Goal: Task Accomplishment & Management: Manage account settings

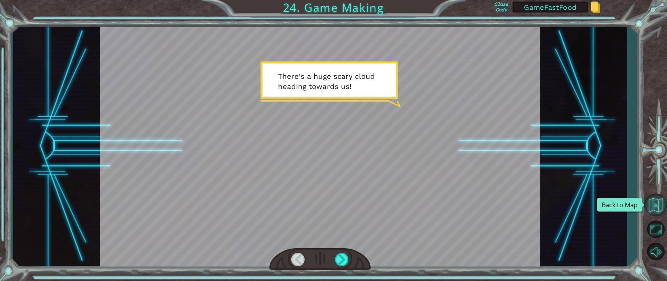
click at [652, 202] on button "Back to Map" at bounding box center [655, 205] width 23 height 23
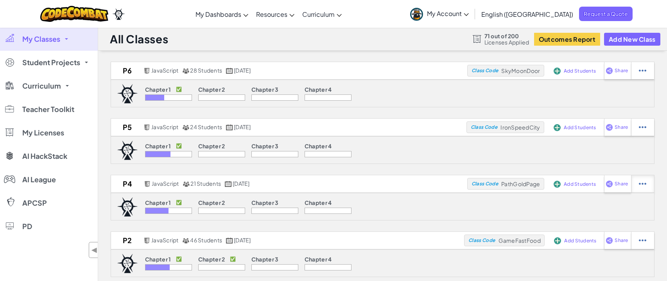
click at [641, 74] on img at bounding box center [641, 70] width 7 height 7
select select "javascript"
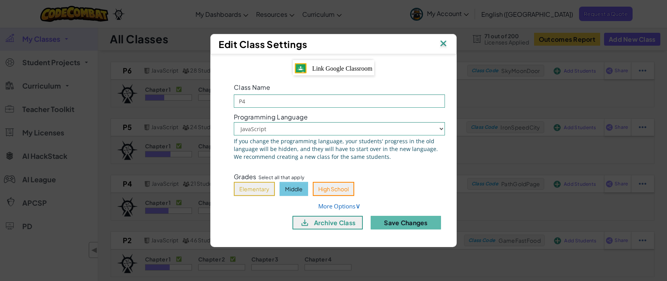
click at [343, 68] on span "Link Google Classroom" at bounding box center [342, 68] width 60 height 7
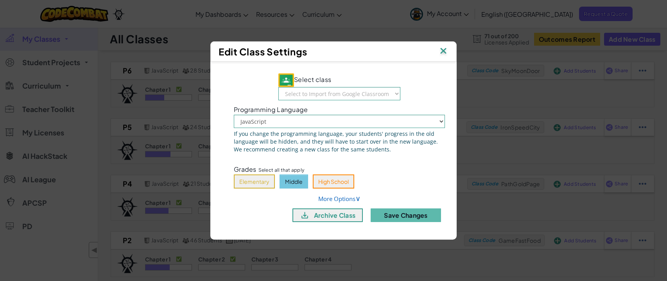
click at [440, 53] on img at bounding box center [443, 52] width 10 height 12
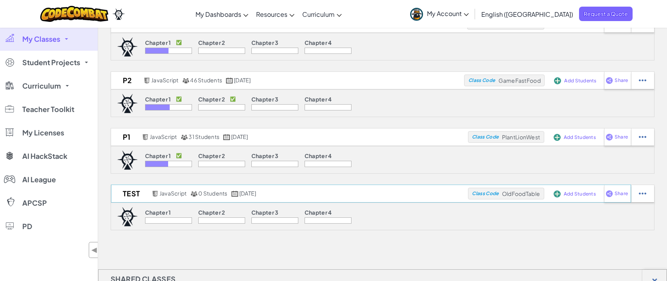
scroll to position [130, 0]
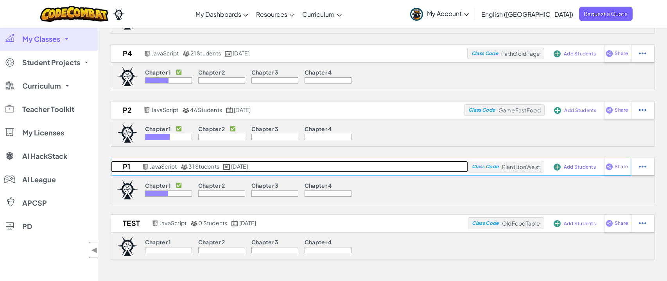
click at [126, 167] on h2 "P1" at bounding box center [125, 167] width 29 height 12
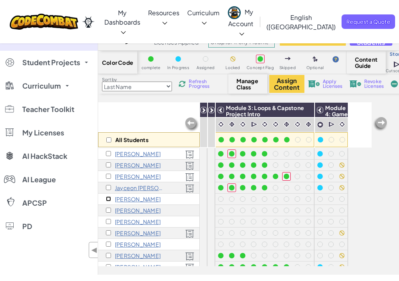
click at [109, 198] on input "checkbox" at bounding box center [108, 199] width 5 height 5
checkbox input "true"
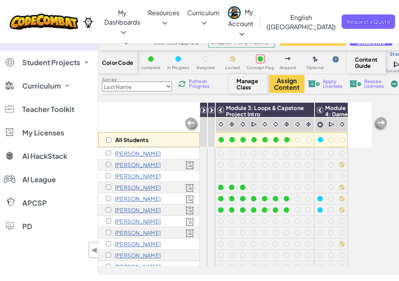
scroll to position [73, 0]
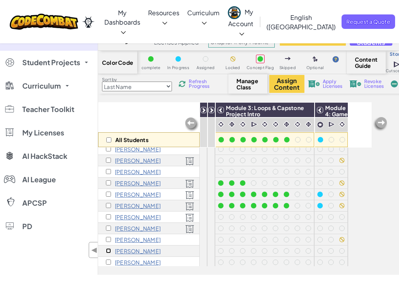
click at [107, 252] on input "checkbox" at bounding box center [108, 250] width 5 height 5
checkbox input "true"
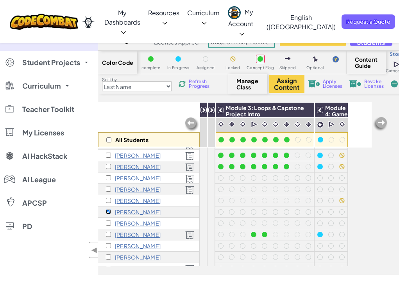
scroll to position [116, 0]
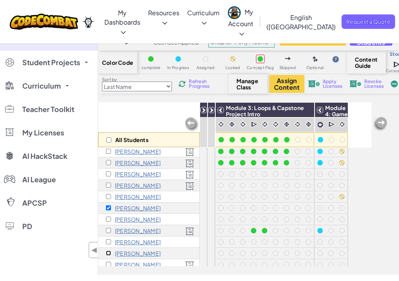
click at [107, 252] on input "checkbox" at bounding box center [108, 253] width 5 height 5
checkbox input "true"
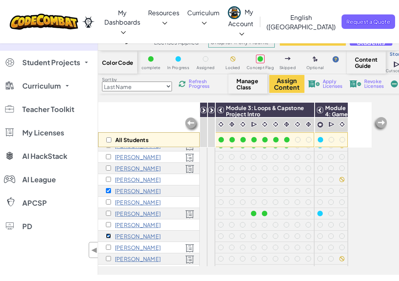
scroll to position [134, 0]
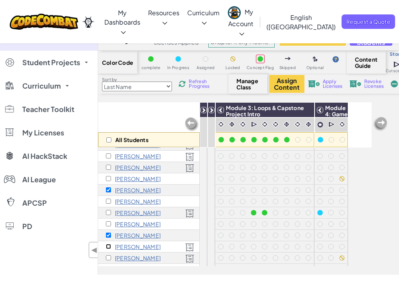
click at [107, 247] on input "checkbox" at bounding box center [108, 246] width 5 height 5
checkbox input "true"
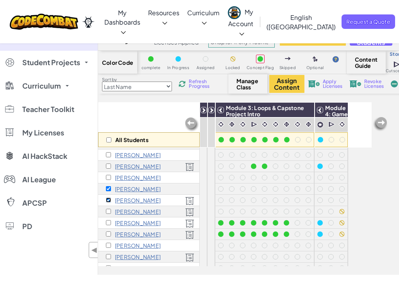
scroll to position [181, 0]
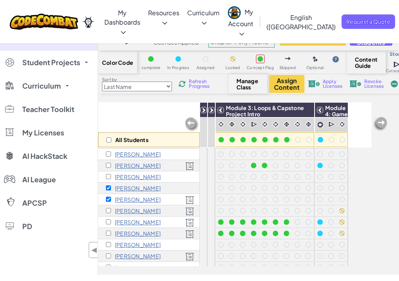
click at [108, 248] on div "[PERSON_NAME]" at bounding box center [149, 245] width 102 height 11
click at [108, 246] on input "checkbox" at bounding box center [108, 244] width 5 height 5
checkbox input "true"
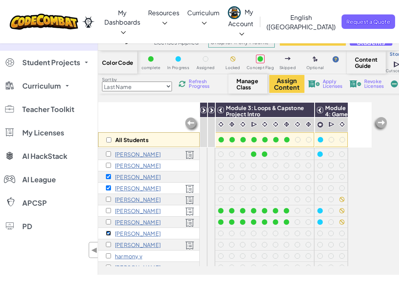
scroll to position [194, 0]
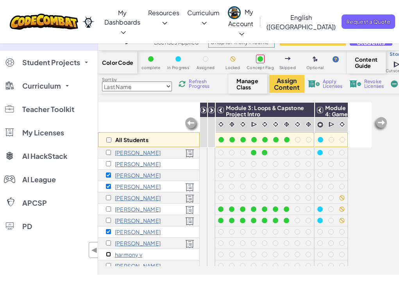
click at [109, 256] on input "checkbox" at bounding box center [108, 254] width 5 height 5
click at [109, 255] on input "checkbox" at bounding box center [108, 254] width 5 height 5
checkbox input "false"
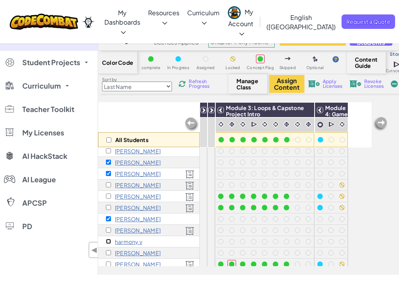
scroll to position [209, 0]
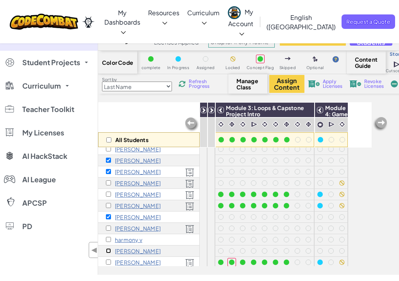
click at [109, 251] on input "checkbox" at bounding box center [108, 250] width 5 height 5
checkbox input "true"
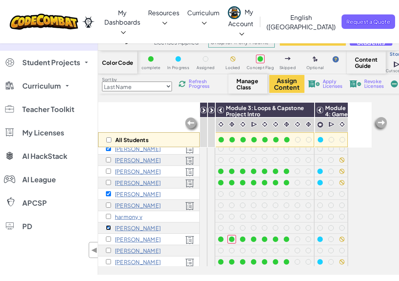
scroll to position [233, 0]
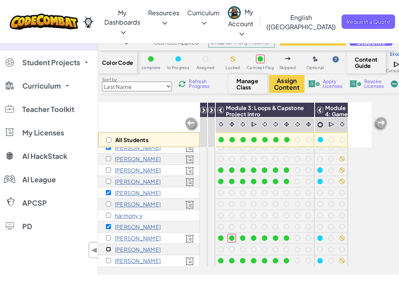
click at [109, 249] on input "checkbox" at bounding box center [108, 249] width 5 height 5
checkbox input "true"
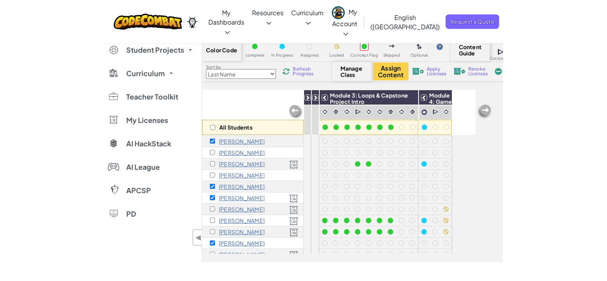
scroll to position [169, 0]
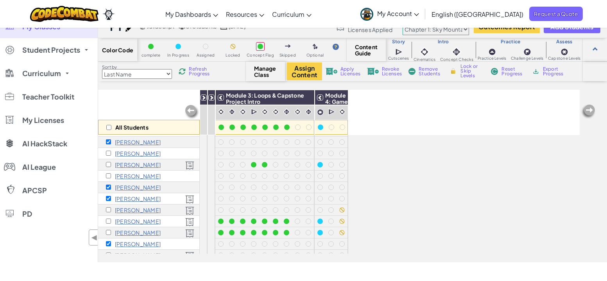
click at [393, 72] on span "Revoke Licenses" at bounding box center [392, 71] width 20 height 9
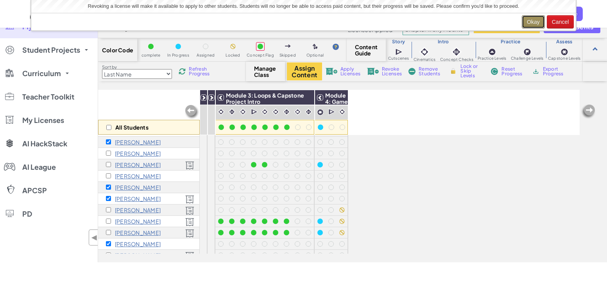
click at [535, 19] on button "Okay" at bounding box center [533, 21] width 23 height 13
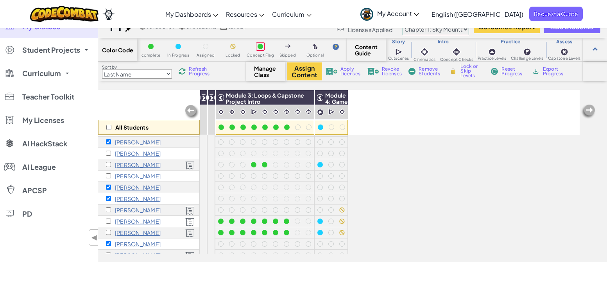
click at [427, 72] on span "Remove Students" at bounding box center [429, 71] width 23 height 9
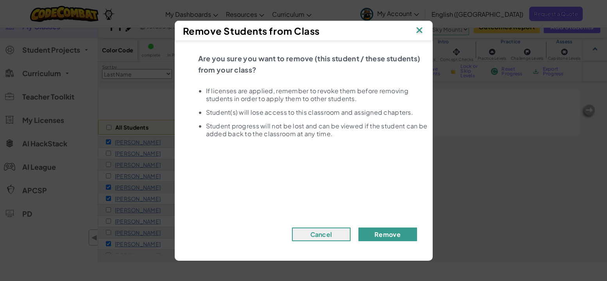
click at [388, 234] on button "Remove" at bounding box center [387, 235] width 59 height 14
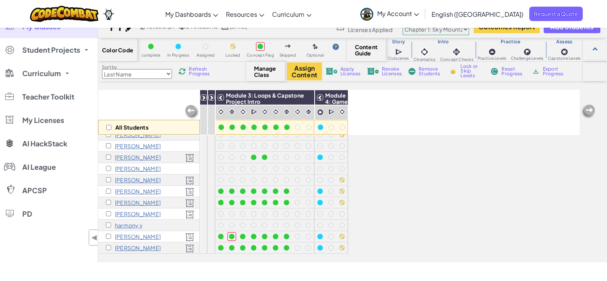
scroll to position [154, 0]
click at [109, 125] on input "checkbox" at bounding box center [108, 127] width 5 height 5
checkbox input "true"
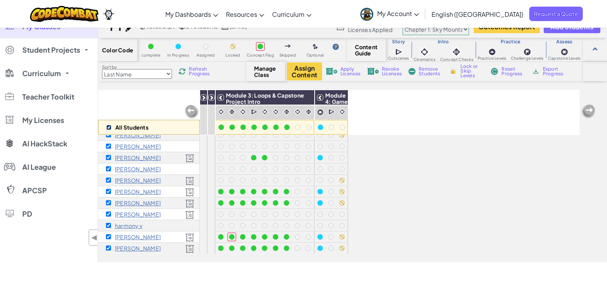
checkbox input "true"
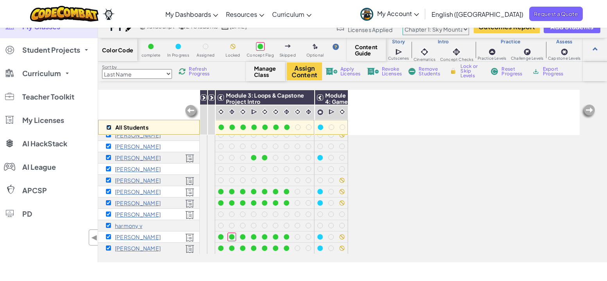
checkbox input "true"
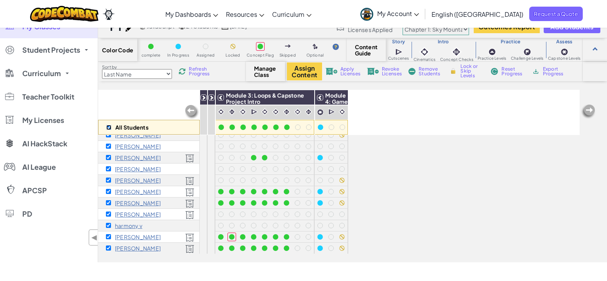
checkbox input "true"
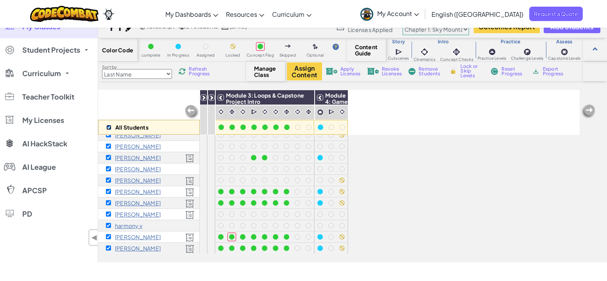
checkbox input "true"
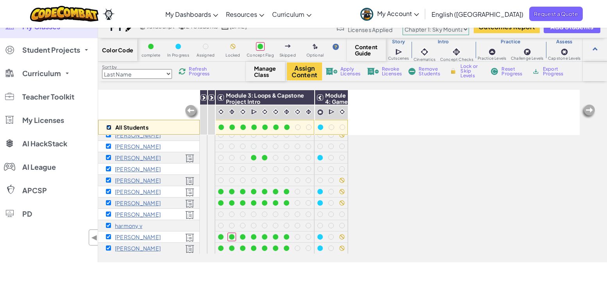
checkbox input "true"
click at [353, 69] on span "Apply Licenses" at bounding box center [350, 71] width 20 height 9
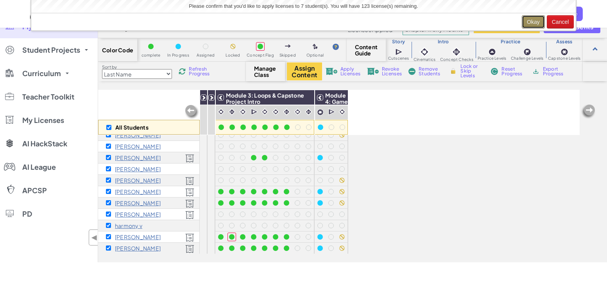
click at [532, 21] on button "Okay" at bounding box center [533, 21] width 23 height 13
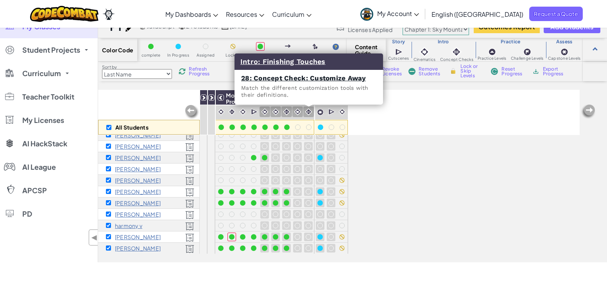
click at [307, 113] on img at bounding box center [308, 111] width 7 height 7
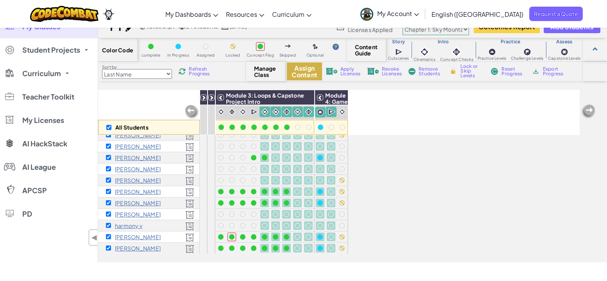
click at [309, 75] on button "Assign Content" at bounding box center [304, 72] width 35 height 18
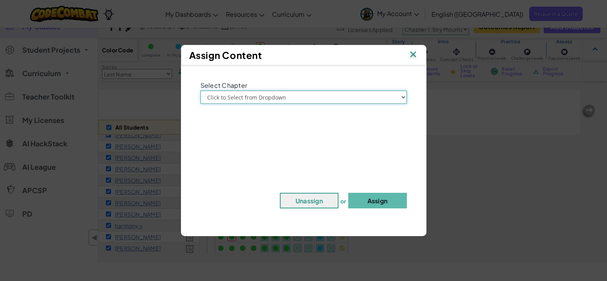
click at [323, 101] on select "Click to Select from Dropdown Chapter 1: [GEOGRAPHIC_DATA] Chapter 2: The Moon …" at bounding box center [303, 97] width 206 height 13
select select "Chapter 1: Sky Mountain"
click at [200, 91] on select "Click to Select from Dropdown Chapter 1: [GEOGRAPHIC_DATA] Chapter 2: The Moon …" at bounding box center [303, 97] width 206 height 13
click at [361, 196] on button "Assign" at bounding box center [377, 201] width 59 height 16
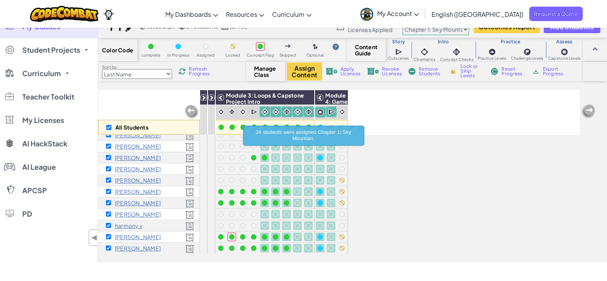
click at [400, 207] on div "All Students Module 1: Algorithms & Problem Solving Module 2: Debugging & Troub…" at bounding box center [338, 133] width 481 height 242
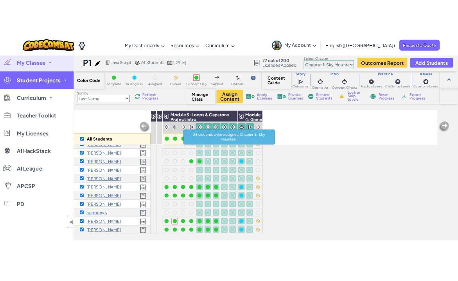
scroll to position [0, 0]
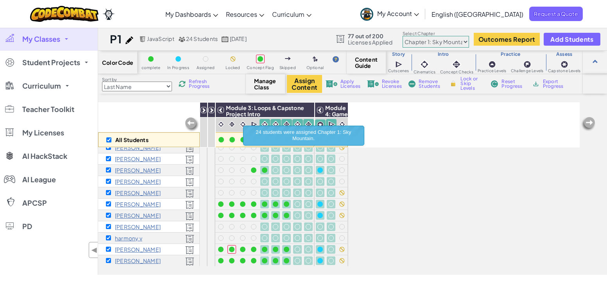
click at [44, 40] on span "My Classes" at bounding box center [41, 39] width 38 height 7
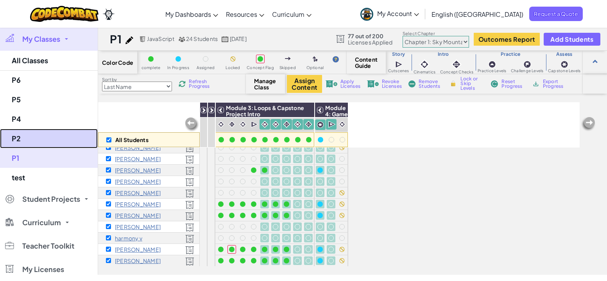
click at [25, 136] on link "P2" at bounding box center [49, 139] width 98 height 20
checkbox input "false"
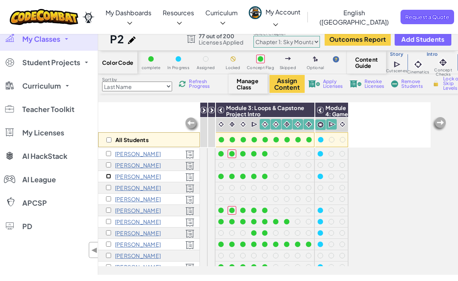
click at [107, 175] on input "checkbox" at bounding box center [108, 176] width 5 height 5
checkbox input "true"
click at [107, 188] on input "checkbox" at bounding box center [108, 187] width 5 height 5
checkbox input "true"
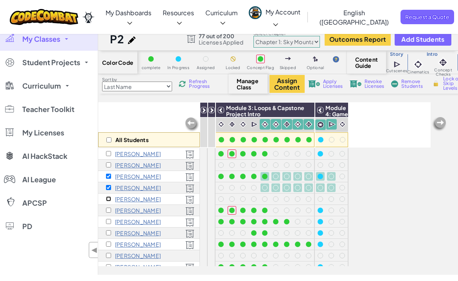
click at [107, 200] on input "checkbox" at bounding box center [108, 199] width 5 height 5
checkbox input "true"
click at [108, 221] on input "checkbox" at bounding box center [108, 221] width 5 height 5
checkbox input "true"
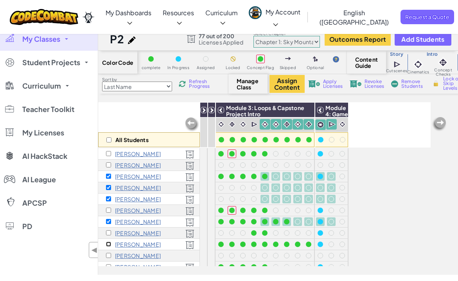
click at [108, 243] on input "checkbox" at bounding box center [108, 244] width 5 height 5
checkbox input "true"
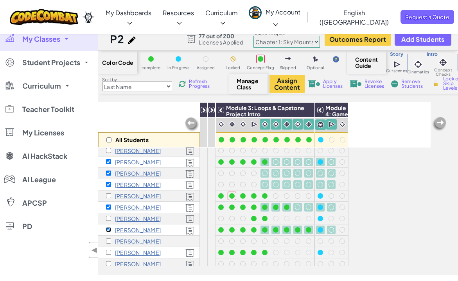
scroll to position [18, 0]
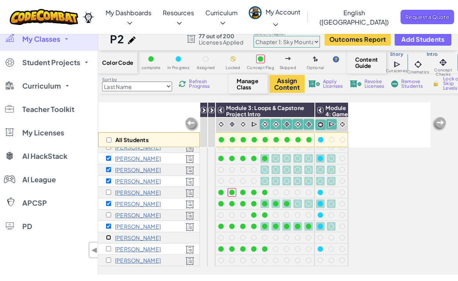
click at [108, 236] on input "checkbox" at bounding box center [108, 237] width 5 height 5
checkbox input "true"
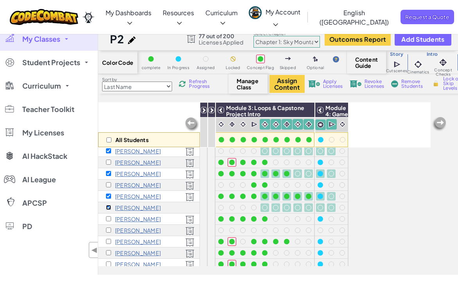
scroll to position [54, 0]
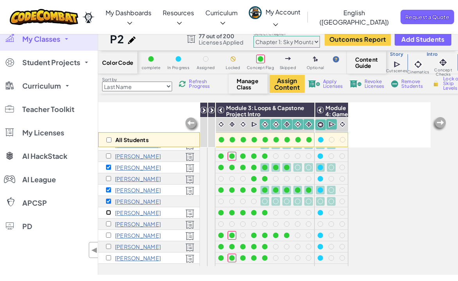
click at [107, 213] on input "checkbox" at bounding box center [108, 212] width 5 height 5
checkbox input "true"
click at [108, 224] on input "checkbox" at bounding box center [108, 224] width 5 height 5
checkbox input "true"
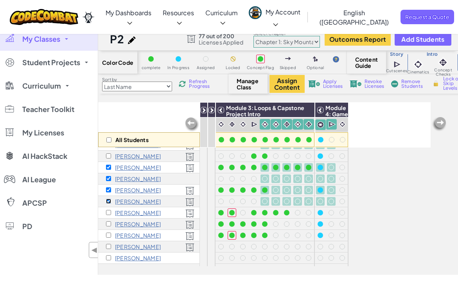
scroll to position [78, 0]
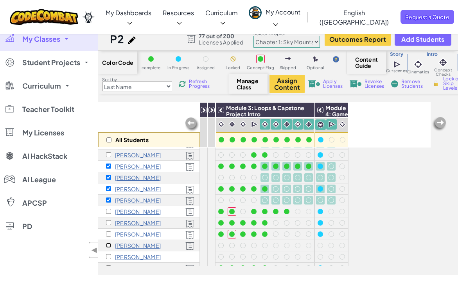
click at [108, 245] on input "checkbox" at bounding box center [108, 245] width 5 height 5
checkbox input "true"
click at [107, 256] on input "checkbox" at bounding box center [108, 256] width 5 height 5
checkbox input "true"
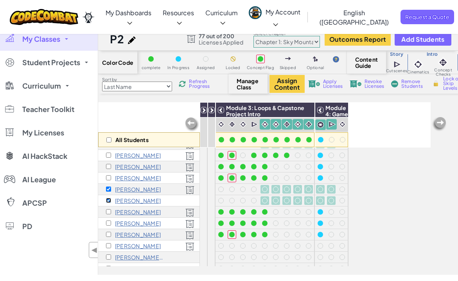
scroll to position [137, 0]
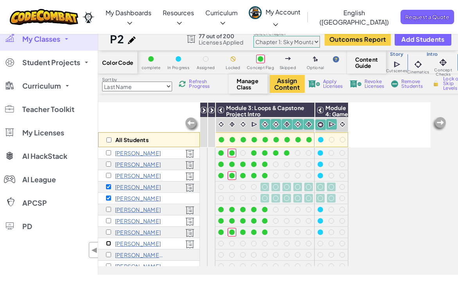
click at [108, 245] on input "checkbox" at bounding box center [108, 243] width 5 height 5
checkbox input "true"
click at [108, 255] on input "checkbox" at bounding box center [108, 254] width 5 height 5
checkbox input "true"
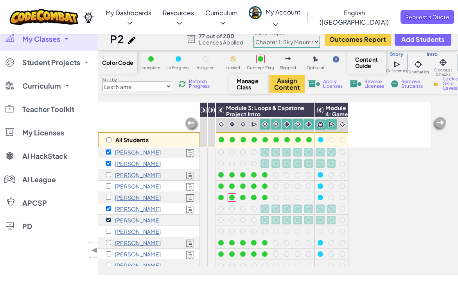
scroll to position [175, 0]
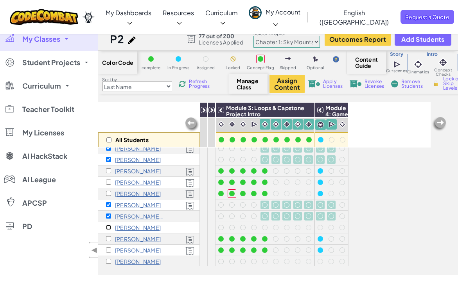
click at [109, 227] on input "checkbox" at bounding box center [108, 227] width 5 height 5
checkbox input "true"
click at [109, 262] on input "checkbox" at bounding box center [108, 261] width 5 height 5
checkbox input "true"
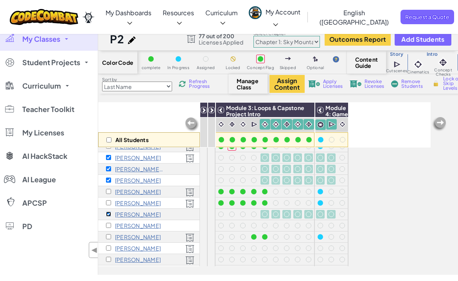
scroll to position [227, 0]
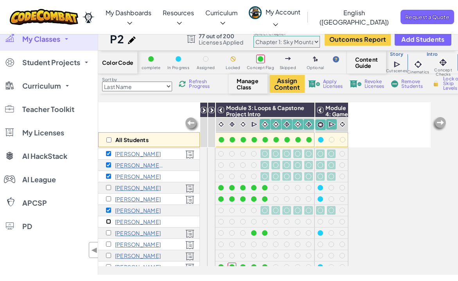
click at [107, 222] on input "checkbox" at bounding box center [108, 221] width 5 height 5
checkbox input "true"
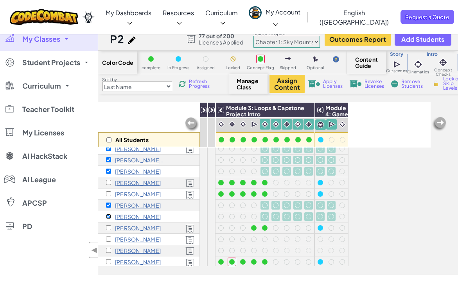
scroll to position [233, 0]
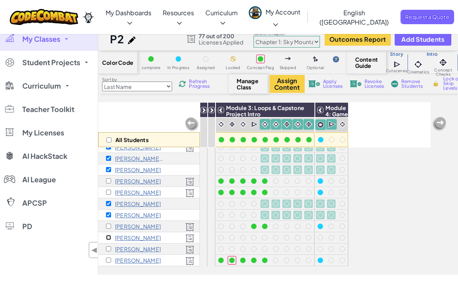
click at [107, 238] on input "checkbox" at bounding box center [108, 237] width 5 height 5
checkbox input "true"
click at [107, 248] on input "checkbox" at bounding box center [108, 249] width 5 height 5
checkbox input "true"
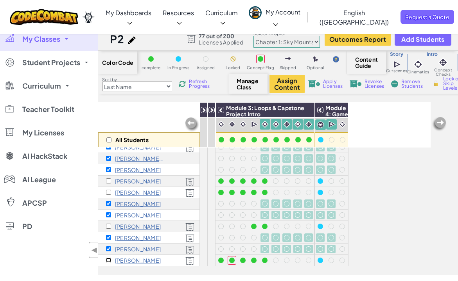
click at [109, 260] on input "checkbox" at bounding box center [108, 260] width 5 height 5
checkbox input "true"
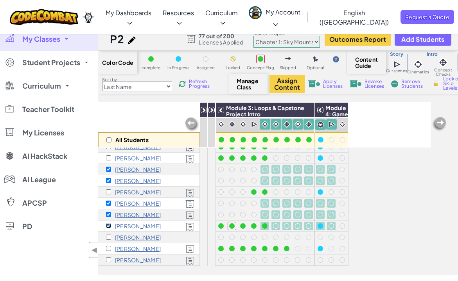
scroll to position [270, 0]
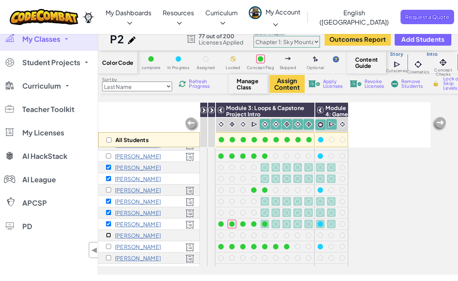
click at [109, 235] on input "checkbox" at bounding box center [108, 235] width 5 height 5
checkbox input "true"
click at [108, 248] on input "checkbox" at bounding box center [108, 246] width 5 height 5
checkbox input "true"
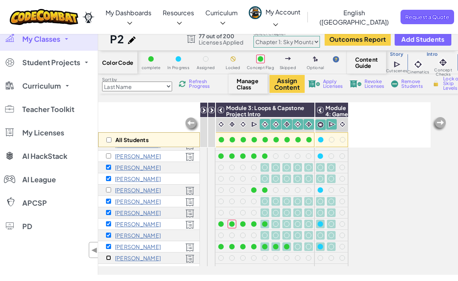
click at [108, 256] on input "checkbox" at bounding box center [108, 258] width 5 height 5
checkbox input "true"
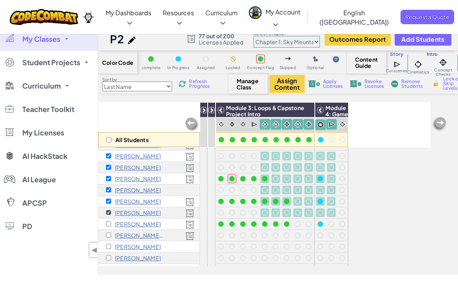
scroll to position [315, 0]
click at [107, 224] on input "checkbox" at bounding box center [108, 223] width 5 height 5
checkbox input "true"
click at [107, 236] on input "checkbox" at bounding box center [108, 234] width 5 height 5
checkbox input "true"
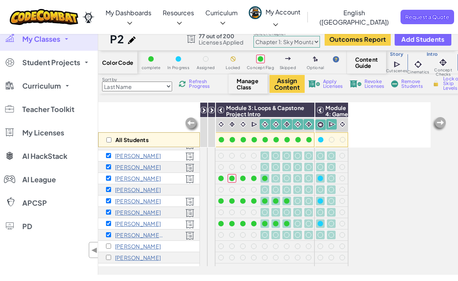
click at [368, 84] on span "Revoke Licenses" at bounding box center [374, 83] width 20 height 9
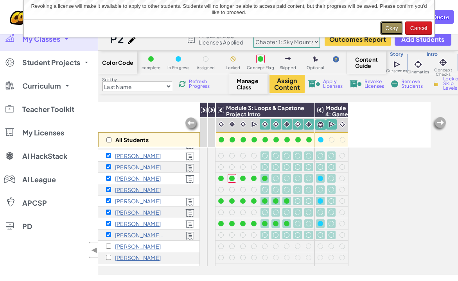
click at [396, 29] on button "Okay" at bounding box center [391, 27] width 23 height 13
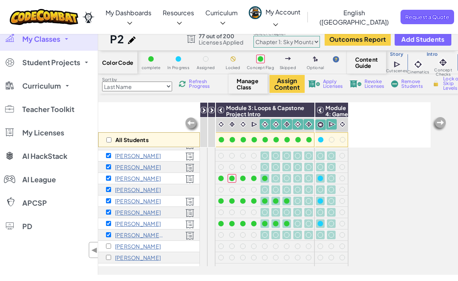
click at [401, 85] on span "Remove Students" at bounding box center [412, 83] width 23 height 9
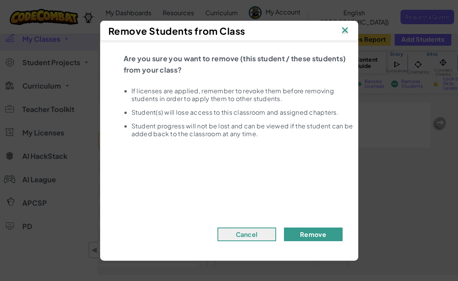
click at [316, 234] on button "Remove" at bounding box center [313, 235] width 59 height 14
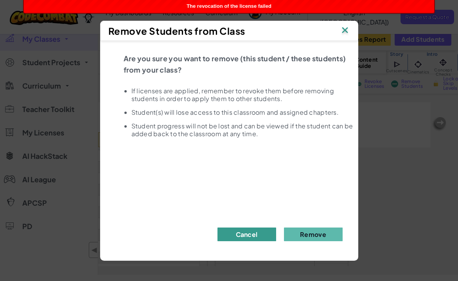
click at [256, 234] on button "Cancel" at bounding box center [246, 235] width 59 height 14
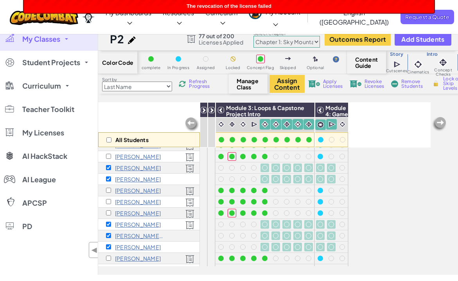
scroll to position [0, 0]
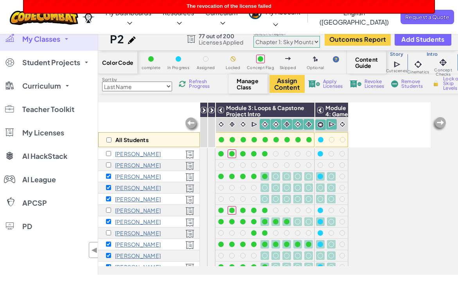
click at [54, 39] on span "My Classes" at bounding box center [41, 39] width 38 height 7
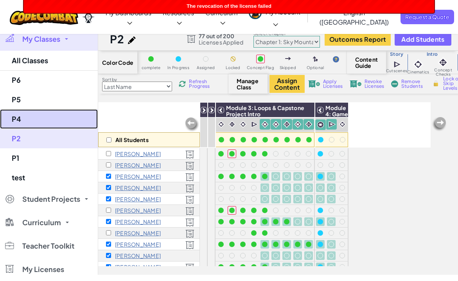
click at [39, 114] on link "P4" at bounding box center [49, 119] width 98 height 20
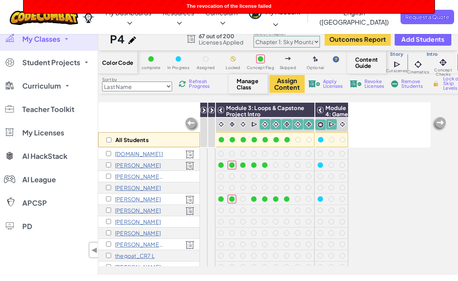
click at [133, 154] on p "[DOMAIN_NAME] 1" at bounding box center [139, 154] width 48 height 6
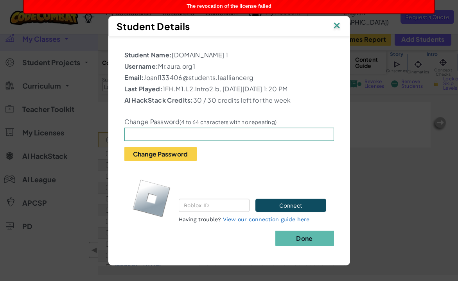
click at [335, 27] on img at bounding box center [336, 26] width 10 height 12
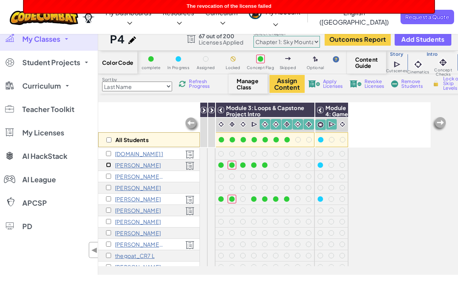
click at [106, 164] on input "checkbox" at bounding box center [108, 165] width 5 height 5
checkbox input "true"
click at [128, 164] on p "[PERSON_NAME]" at bounding box center [138, 165] width 46 height 6
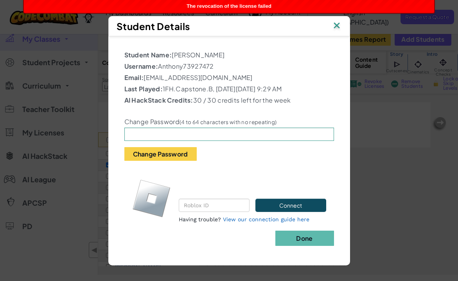
click at [334, 25] on img at bounding box center [336, 26] width 10 height 12
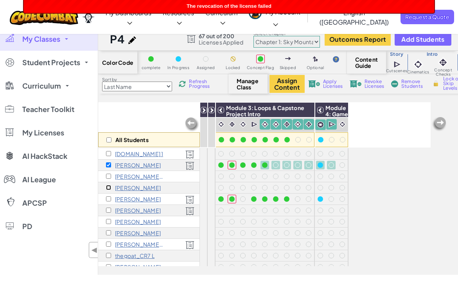
click at [107, 189] on input "checkbox" at bounding box center [108, 187] width 5 height 5
checkbox input "true"
click at [107, 200] on input "checkbox" at bounding box center [108, 199] width 5 height 5
checkbox input "true"
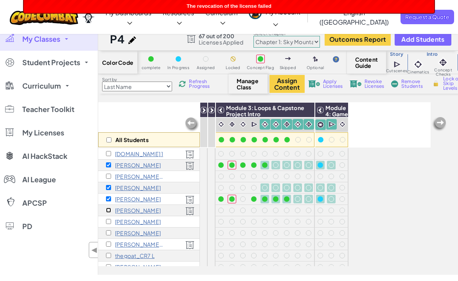
click at [107, 212] on input "checkbox" at bounding box center [108, 210] width 5 height 5
checkbox input "true"
click at [123, 256] on p "thegoat_CR7 L" at bounding box center [134, 256] width 39 height 6
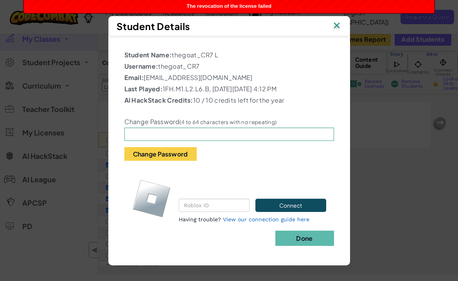
click at [338, 25] on img at bounding box center [336, 26] width 10 height 12
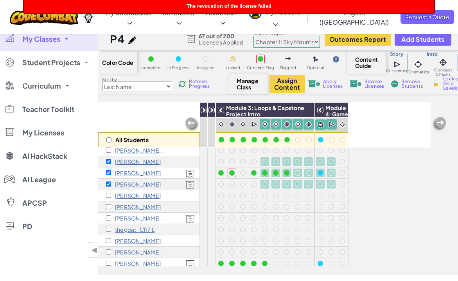
scroll to position [46, 0]
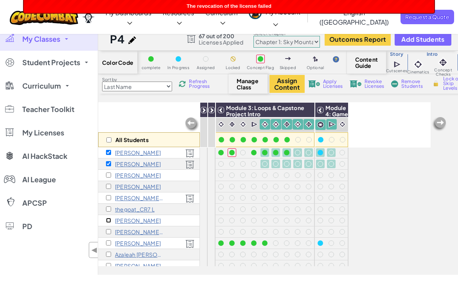
click at [108, 223] on input "checkbox" at bounding box center [108, 220] width 5 height 5
checkbox input "true"
click at [107, 233] on input "checkbox" at bounding box center [108, 231] width 5 height 5
checkbox input "true"
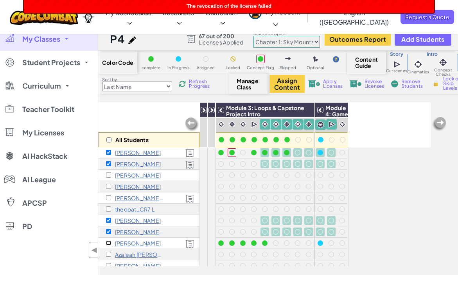
click at [109, 243] on input "checkbox" at bounding box center [108, 243] width 5 height 5
checkbox input "true"
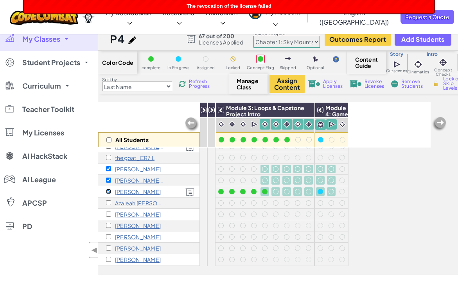
scroll to position [0, 0]
click at [107, 249] on input "checkbox" at bounding box center [108, 248] width 5 height 5
checkbox input "true"
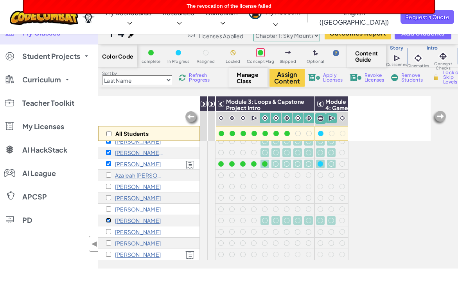
scroll to position [10, 0]
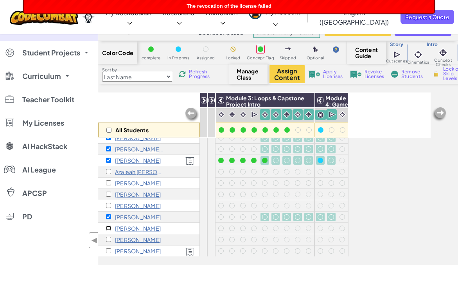
click at [108, 227] on input "checkbox" at bounding box center [108, 228] width 5 height 5
checkbox input "true"
click at [110, 249] on input "checkbox" at bounding box center [108, 250] width 5 height 5
checkbox input "true"
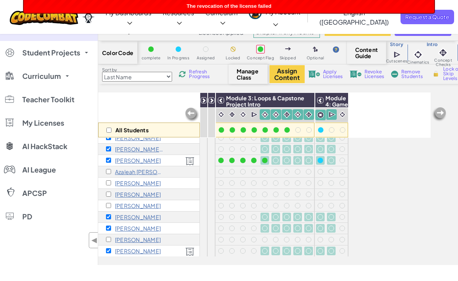
click at [368, 75] on span "Revoke Licenses" at bounding box center [374, 74] width 20 height 9
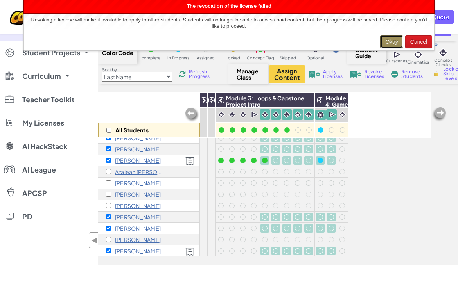
click at [393, 40] on button "Okay" at bounding box center [391, 41] width 23 height 13
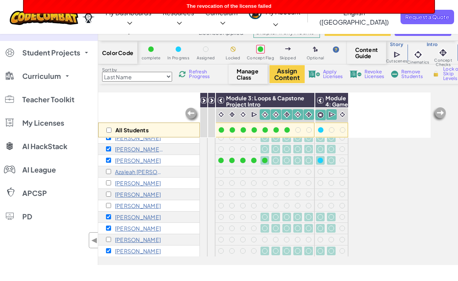
click at [412, 77] on span "Remove Students" at bounding box center [412, 74] width 23 height 9
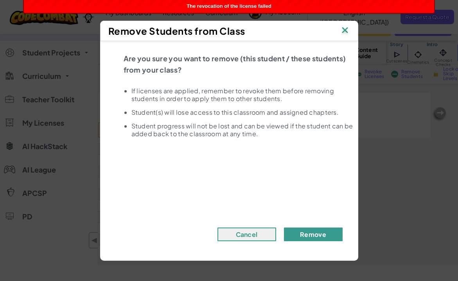
click at [312, 236] on button "Remove" at bounding box center [313, 235] width 59 height 14
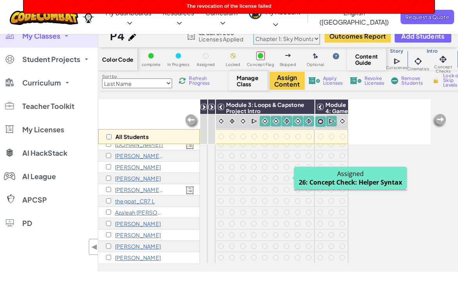
scroll to position [1, 0]
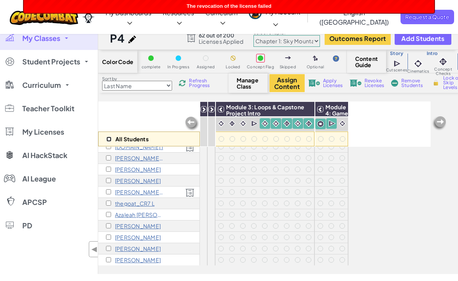
click at [108, 139] on input "checkbox" at bounding box center [108, 139] width 5 height 5
checkbox input "true"
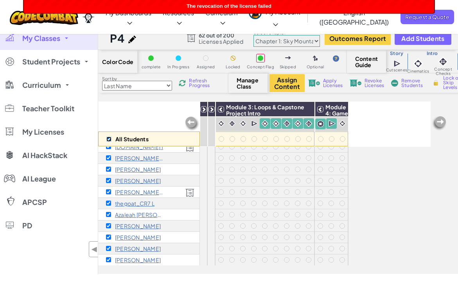
checkbox input "true"
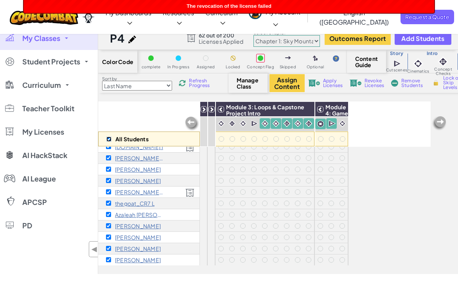
checkbox input "true"
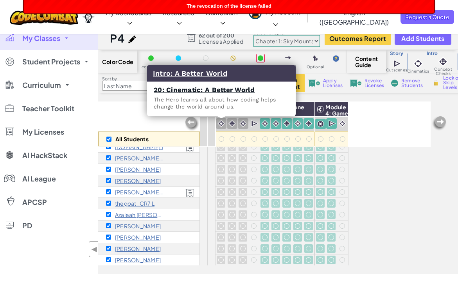
click at [222, 123] on img at bounding box center [220, 123] width 7 height 7
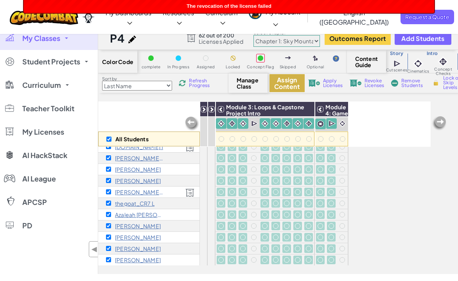
click at [285, 83] on button "Assign Content" at bounding box center [286, 83] width 35 height 18
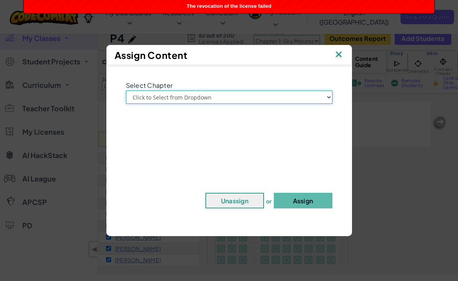
click at [281, 98] on select "Click to Select from Dropdown Chapter 1: [GEOGRAPHIC_DATA] Chapter 2: The Moon …" at bounding box center [229, 97] width 206 height 13
select select "Chapter 1: Sky Mountain"
click at [126, 91] on select "Click to Select from Dropdown Chapter 1: [GEOGRAPHIC_DATA] Chapter 2: The Moon …" at bounding box center [229, 97] width 206 height 13
click at [295, 204] on button "Assign" at bounding box center [303, 201] width 59 height 16
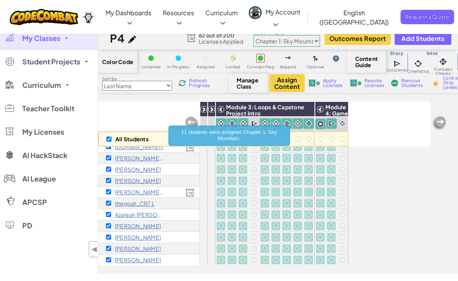
click at [54, 40] on span "My Classes" at bounding box center [41, 38] width 38 height 7
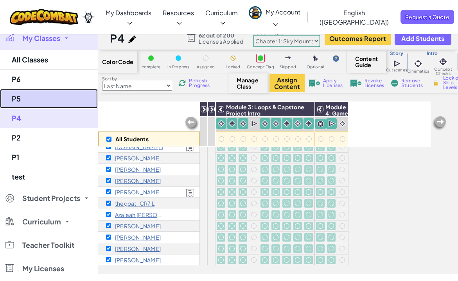
click at [36, 95] on link "P5" at bounding box center [49, 99] width 98 height 20
checkbox input "false"
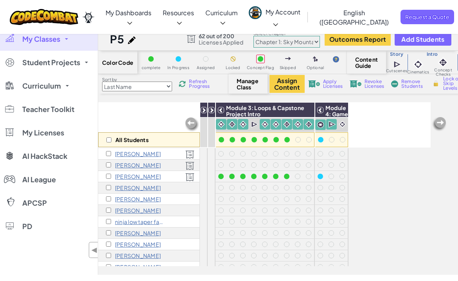
click at [132, 221] on p "ninja low taper fade" at bounding box center [139, 222] width 49 height 6
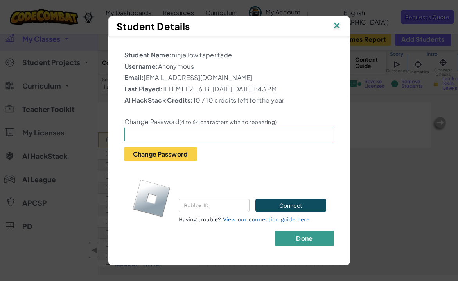
click at [291, 240] on button "Done" at bounding box center [304, 238] width 59 height 15
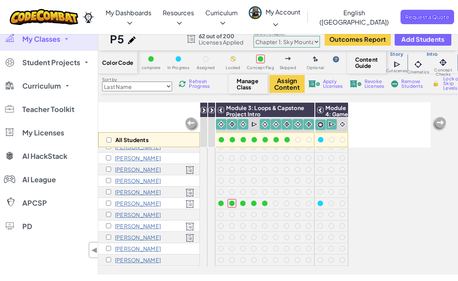
scroll to position [108, 0]
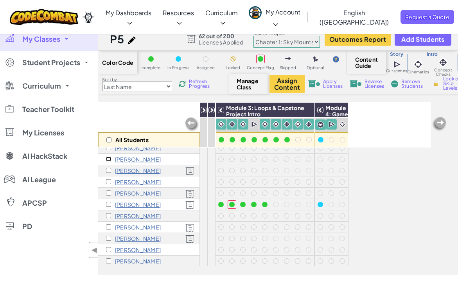
click at [106, 159] on input "checkbox" at bounding box center [108, 159] width 5 height 5
checkbox input "true"
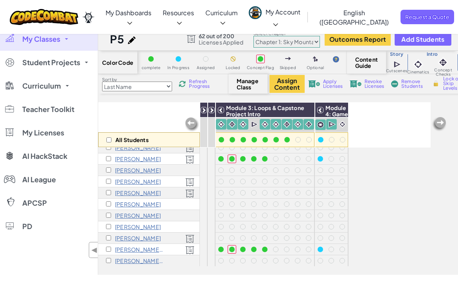
scroll to position [0, 0]
click at [108, 141] on input "checkbox" at bounding box center [108, 140] width 5 height 5
checkbox input "true"
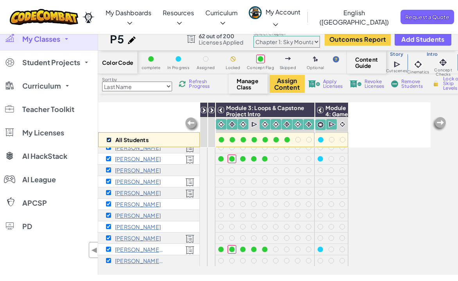
checkbox input "true"
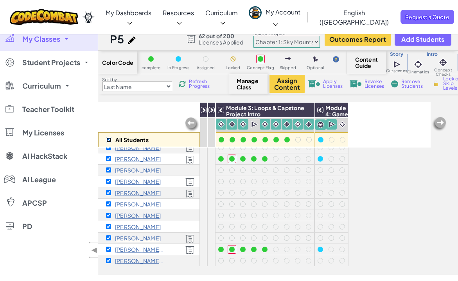
checkbox input "true"
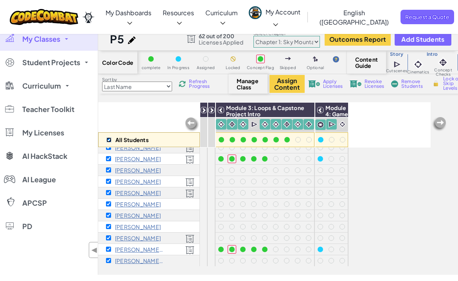
checkbox input "true"
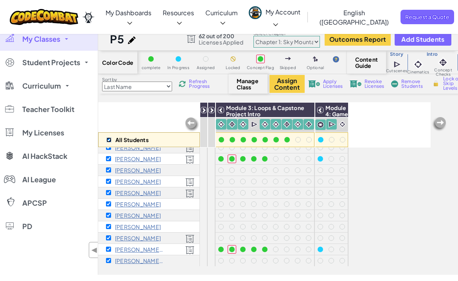
checkbox input "true"
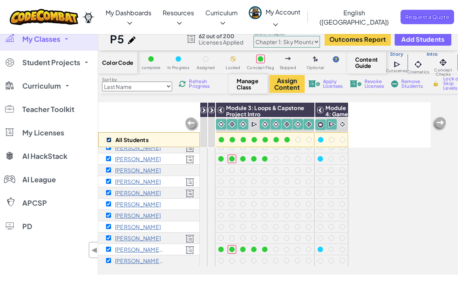
checkbox input "true"
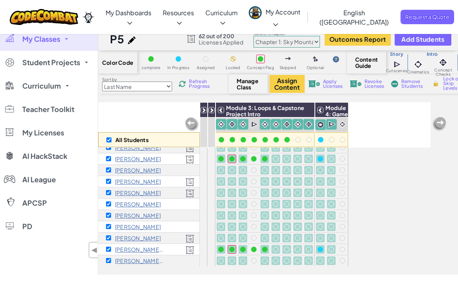
click at [333, 85] on span "Apply Licenses" at bounding box center [333, 83] width 20 height 9
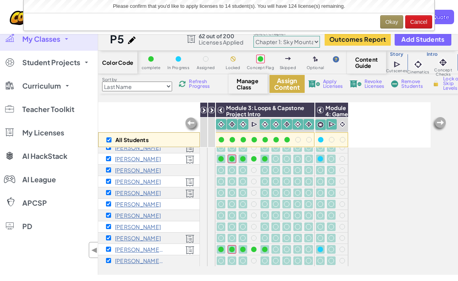
click at [289, 84] on button "Assign Content" at bounding box center [286, 84] width 35 height 18
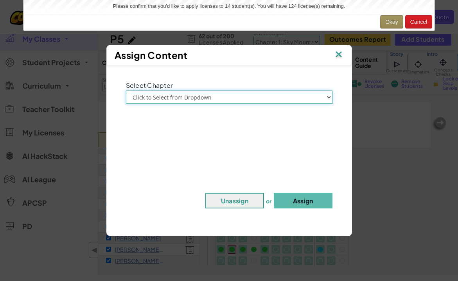
click at [284, 99] on select "Click to Select from Dropdown Chapter 1: [GEOGRAPHIC_DATA] Chapter 2: The Moon …" at bounding box center [229, 97] width 206 height 13
select select "Chapter 1: Sky Mountain"
click at [126, 91] on select "Click to Select from Dropdown Chapter 1: [GEOGRAPHIC_DATA] Chapter 2: The Moon …" at bounding box center [229, 97] width 206 height 13
click at [387, 23] on button "Okay" at bounding box center [391, 21] width 23 height 13
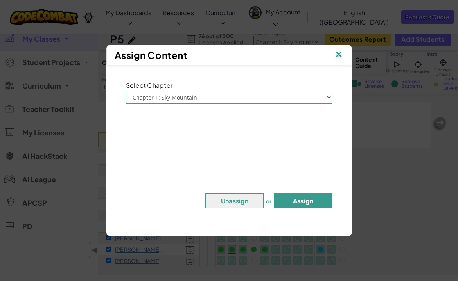
click at [304, 201] on button "Assign" at bounding box center [303, 201] width 59 height 16
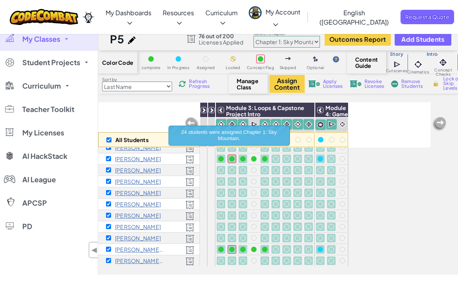
click at [55, 39] on span "My Classes" at bounding box center [41, 39] width 38 height 7
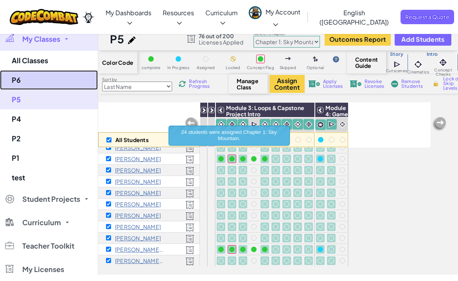
click at [44, 79] on link "P6" at bounding box center [49, 80] width 98 height 20
checkbox input "false"
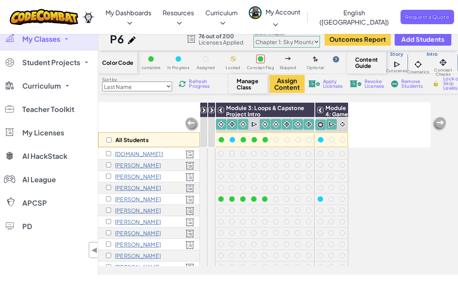
click at [135, 154] on p "[DOMAIN_NAME] 1" at bounding box center [139, 154] width 48 height 6
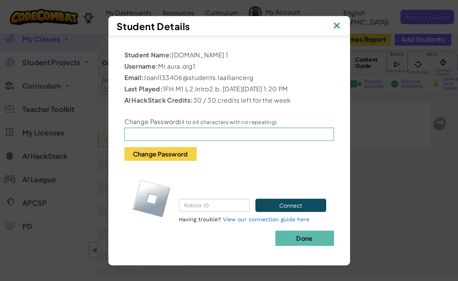
click at [336, 25] on img at bounding box center [336, 26] width 10 height 12
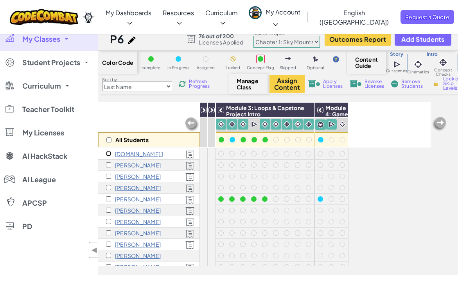
click at [107, 154] on input "checkbox" at bounding box center [108, 153] width 5 height 5
checkbox input "true"
click at [107, 188] on input "checkbox" at bounding box center [108, 187] width 5 height 5
checkbox input "true"
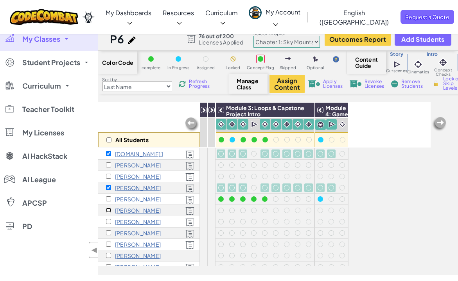
click at [108, 209] on input "checkbox" at bounding box center [108, 210] width 5 height 5
checkbox input "true"
click at [107, 223] on input "checkbox" at bounding box center [108, 221] width 5 height 5
checkbox input "true"
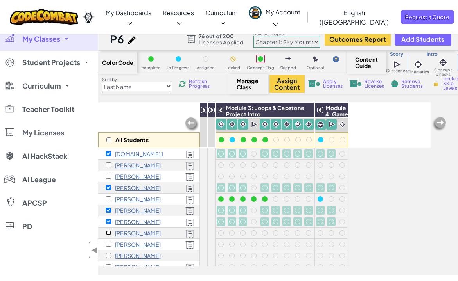
click at [107, 234] on input "checkbox" at bounding box center [108, 233] width 5 height 5
checkbox input "true"
click at [108, 245] on input "checkbox" at bounding box center [108, 244] width 5 height 5
checkbox input "true"
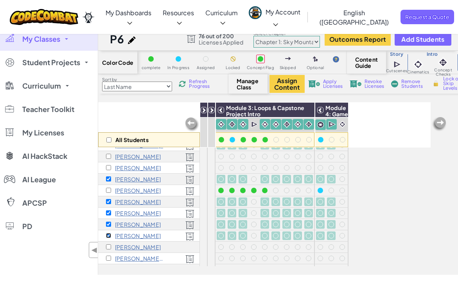
scroll to position [16, 0]
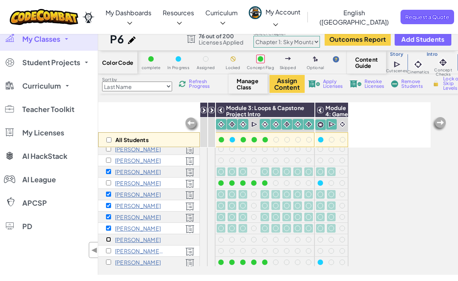
click at [108, 238] on input "checkbox" at bounding box center [108, 239] width 5 height 5
checkbox input "true"
click at [107, 251] on input "checkbox" at bounding box center [108, 250] width 5 height 5
checkbox input "true"
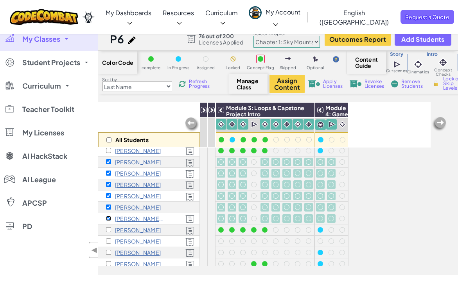
scroll to position [50, 0]
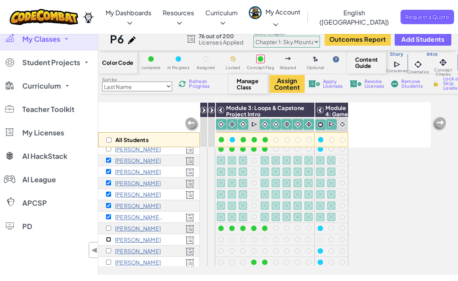
click at [109, 239] on input "checkbox" at bounding box center [108, 239] width 5 height 5
checkbox input "true"
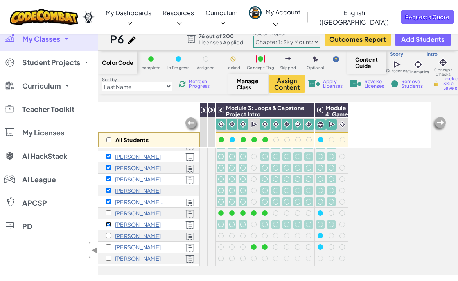
scroll to position [67, 0]
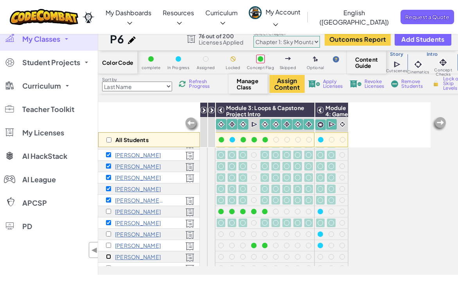
click at [107, 257] on input "checkbox" at bounding box center [108, 256] width 5 height 5
checkbox input "true"
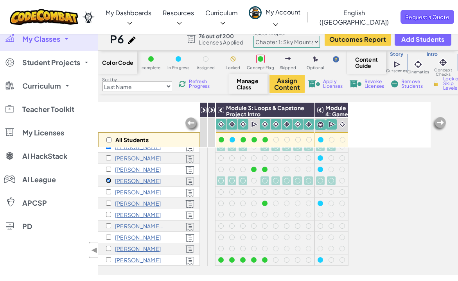
scroll to position [148, 0]
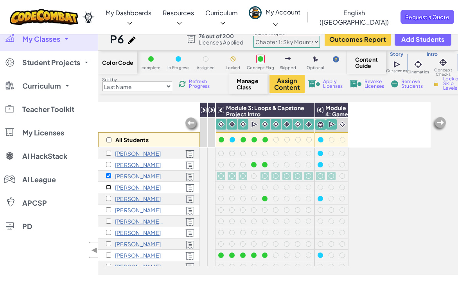
click at [107, 186] on input "checkbox" at bounding box center [108, 187] width 5 height 5
checkbox input "true"
click at [109, 245] on input "checkbox" at bounding box center [108, 243] width 5 height 5
checkbox input "true"
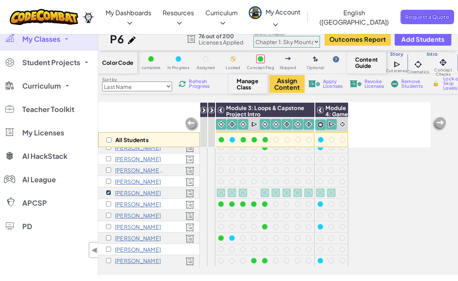
scroll to position [7, 0]
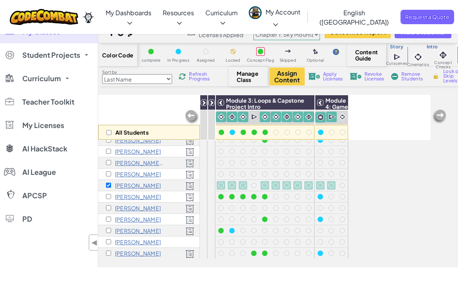
click at [369, 79] on span "Revoke Licenses" at bounding box center [374, 76] width 20 height 9
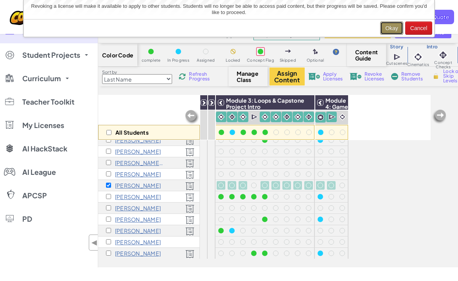
click at [392, 24] on button "Okay" at bounding box center [391, 27] width 23 height 13
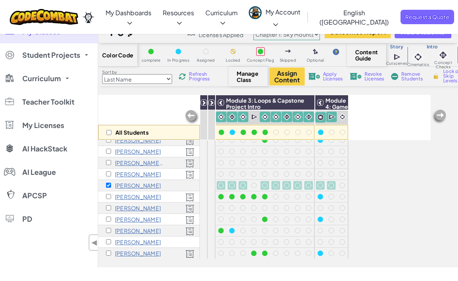
click at [404, 76] on span "Remove Students" at bounding box center [412, 76] width 23 height 9
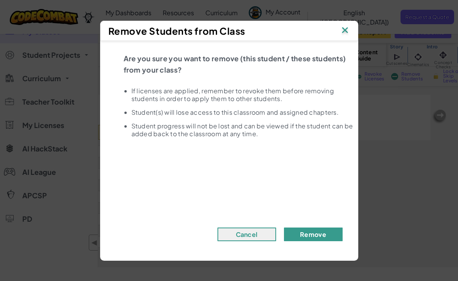
click at [314, 233] on button "Remove" at bounding box center [313, 235] width 59 height 14
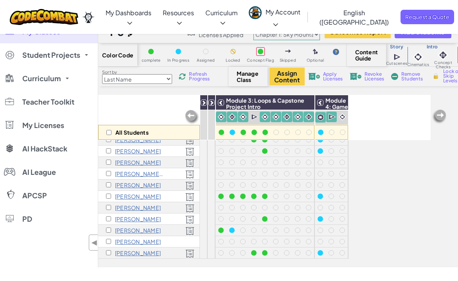
scroll to position [63, 0]
click at [109, 132] on input "checkbox" at bounding box center [108, 132] width 5 height 5
checkbox input "true"
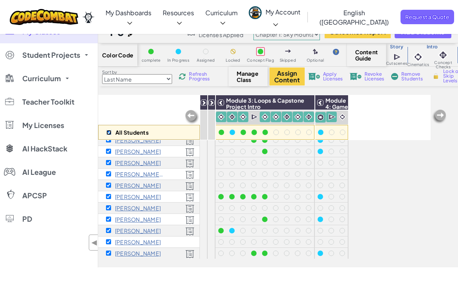
checkbox input "true"
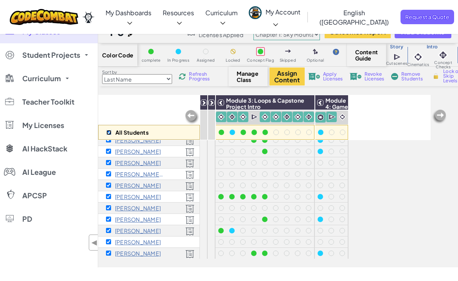
checkbox input "true"
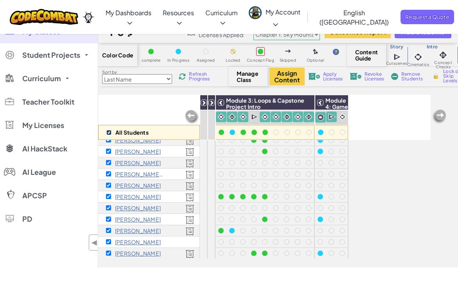
checkbox input "true"
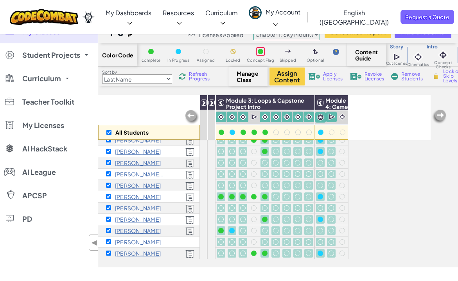
click at [323, 74] on span "Apply Licenses" at bounding box center [333, 76] width 20 height 9
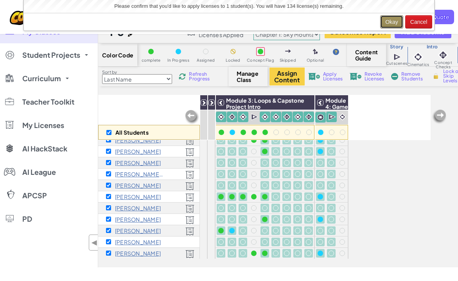
click at [391, 20] on button "Okay" at bounding box center [391, 21] width 23 height 13
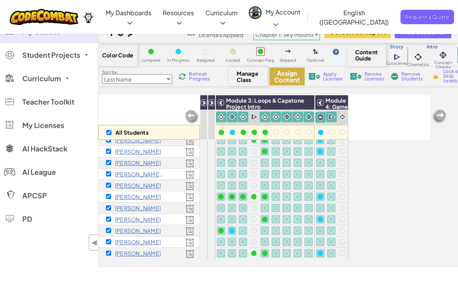
click at [287, 75] on button "Assign Content" at bounding box center [286, 77] width 35 height 18
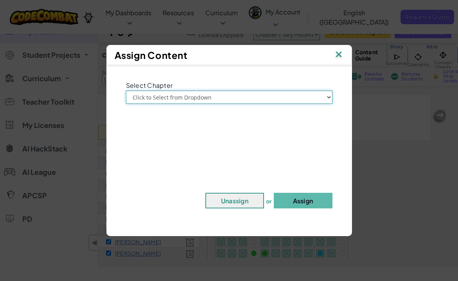
click at [240, 101] on select "Click to Select from Dropdown Chapter 1: [GEOGRAPHIC_DATA] Chapter 2: The Moon …" at bounding box center [229, 97] width 206 height 13
select select "Chapter 1: Sky Mountain"
click at [126, 91] on select "Click to Select from Dropdown Chapter 1: [GEOGRAPHIC_DATA] Chapter 2: The Moon …" at bounding box center [229, 97] width 206 height 13
click at [296, 200] on button "Assign" at bounding box center [303, 201] width 59 height 16
